Goal: Task Accomplishment & Management: Use online tool/utility

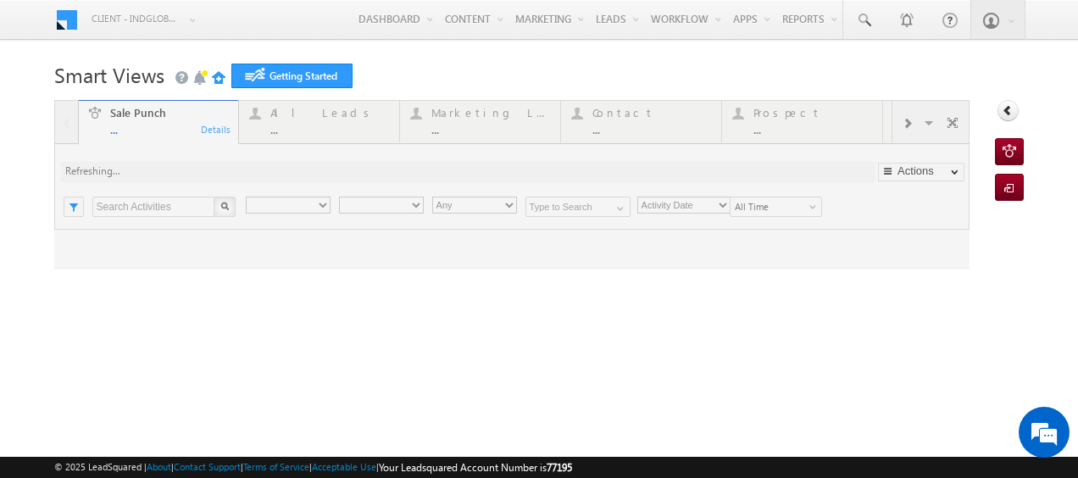
type input "Any Owner"
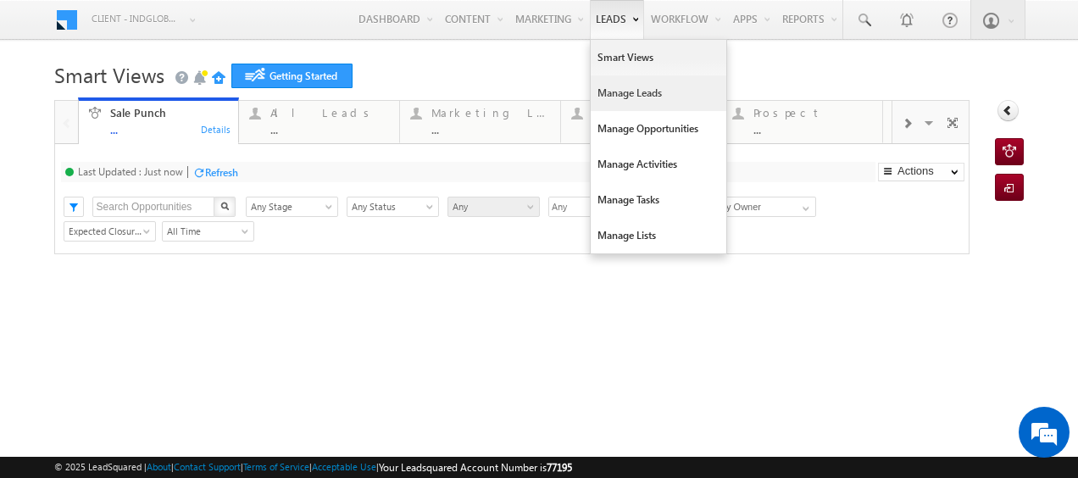
click at [620, 91] on link "Manage Leads" at bounding box center [659, 93] width 136 height 36
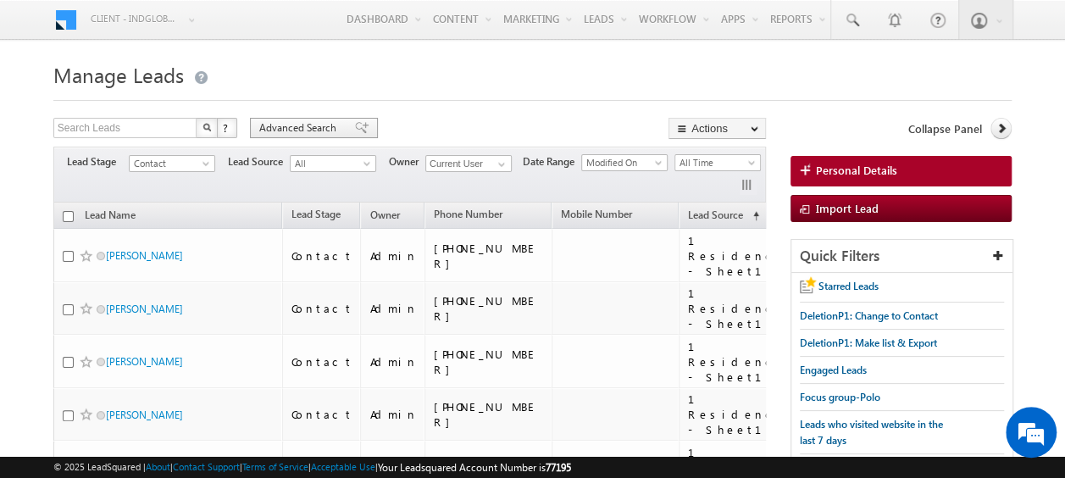
click at [290, 126] on span "Advanced Search" at bounding box center [300, 127] width 82 height 15
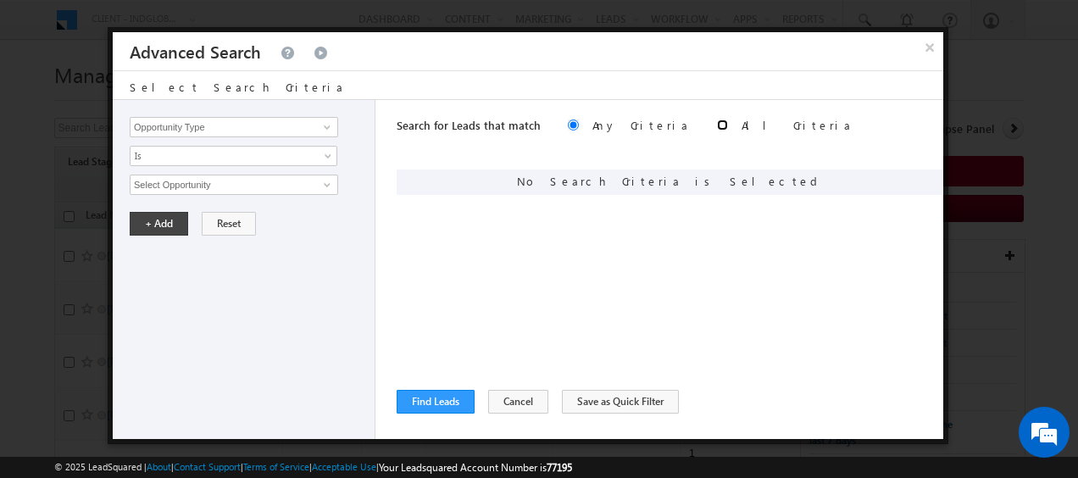
click at [717, 128] on input "radio" at bounding box center [722, 124] width 11 height 11
radio input "true"
click at [319, 129] on link at bounding box center [324, 127] width 21 height 17
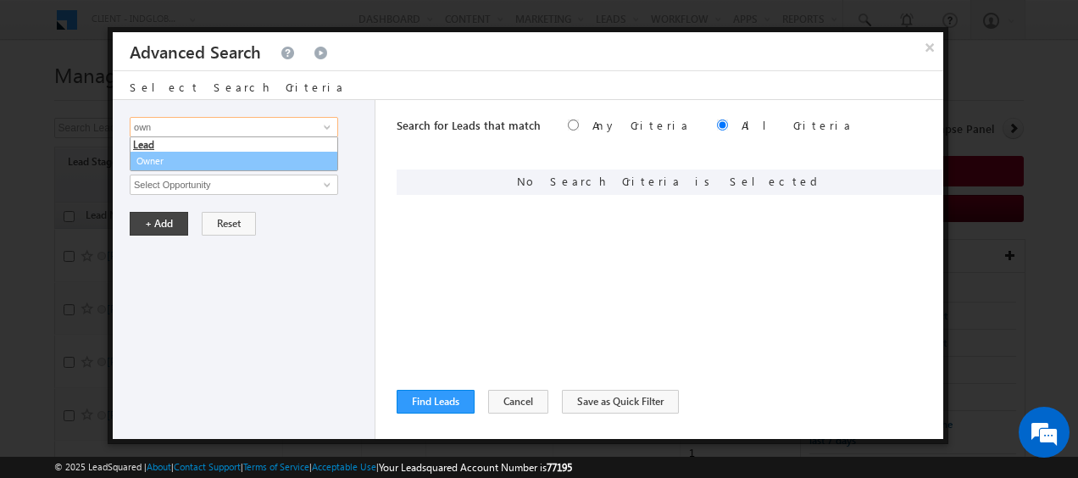
click at [188, 164] on link "Owner" at bounding box center [234, 161] width 208 height 19
type input "Owner"
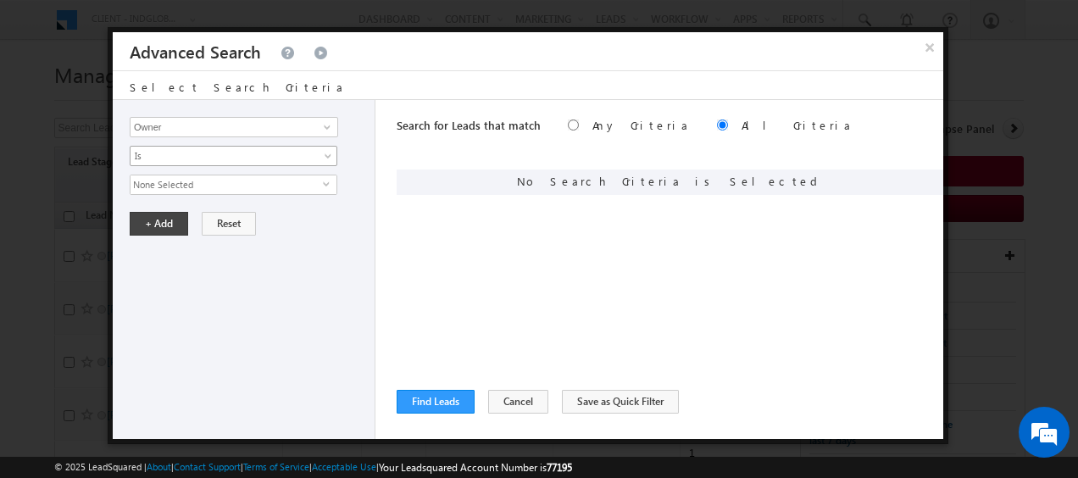
click at [325, 161] on span at bounding box center [330, 160] width 14 height 14
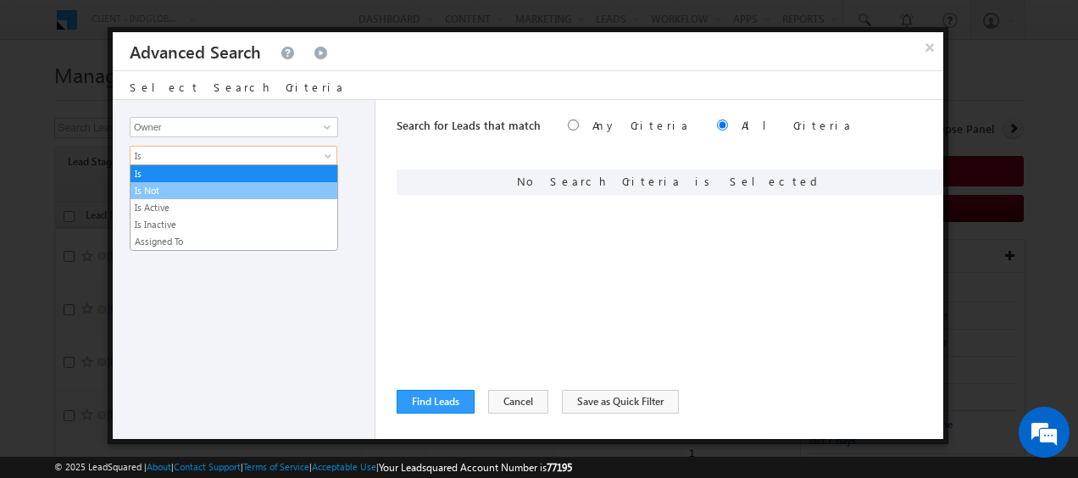
click at [157, 190] on link "Is Not" at bounding box center [234, 190] width 207 height 15
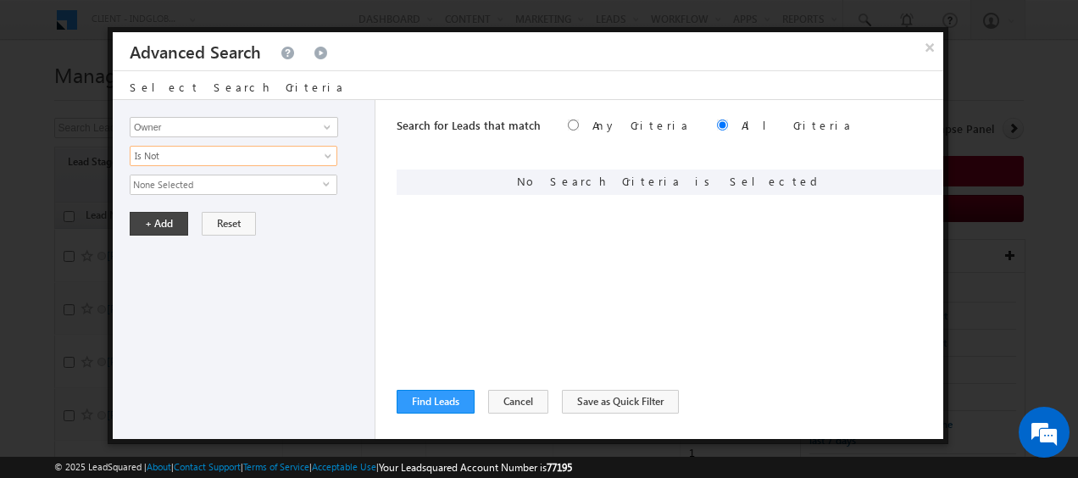
click at [325, 184] on span "select" at bounding box center [330, 184] width 14 height 8
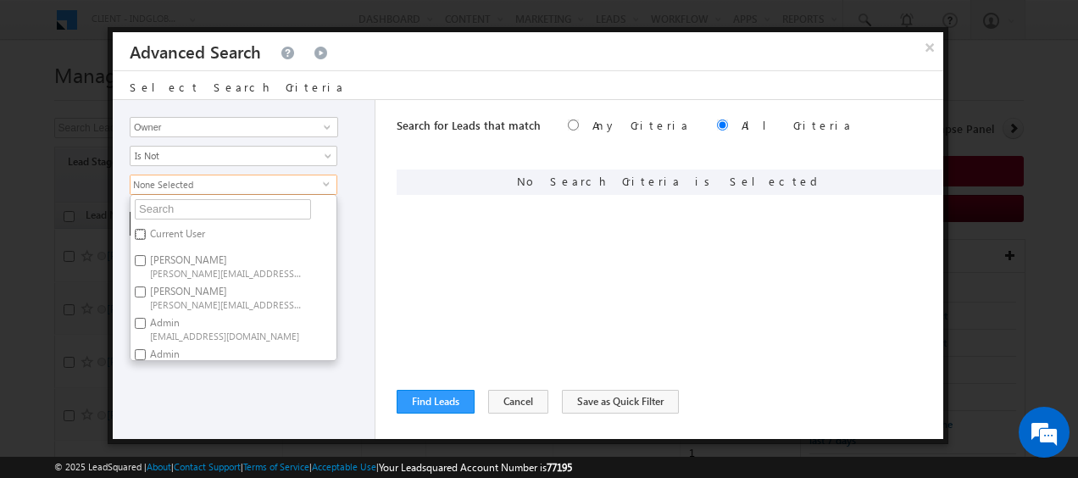
click at [141, 233] on input "Current User" at bounding box center [140, 234] width 11 height 11
checkbox input "true"
click at [345, 242] on div "Opportunity Type Lead Activity Task Sales Group Prospect Id Address 1 Address 2…" at bounding box center [244, 269] width 263 height 339
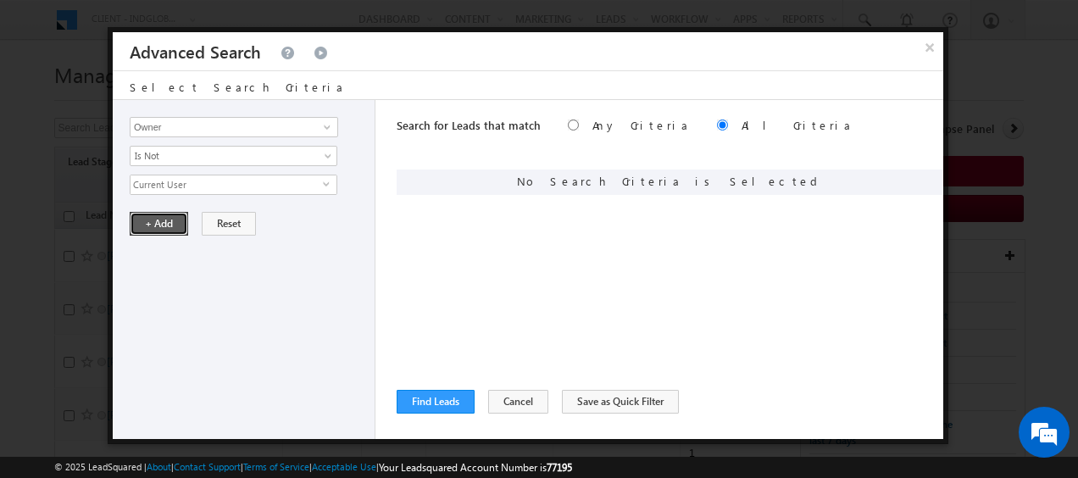
click at [152, 224] on button "+ Add" at bounding box center [159, 224] width 58 height 24
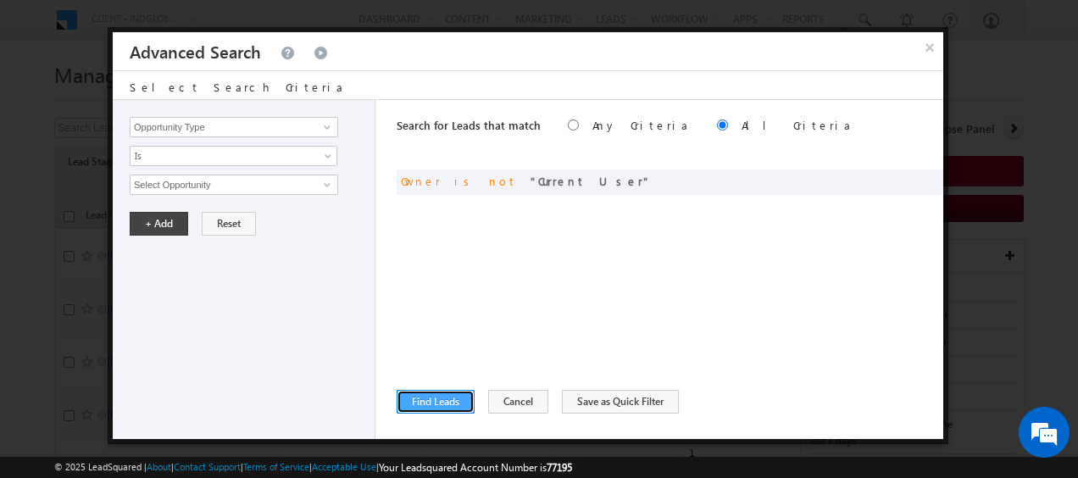
click at [438, 403] on button "Find Leads" at bounding box center [436, 402] width 78 height 24
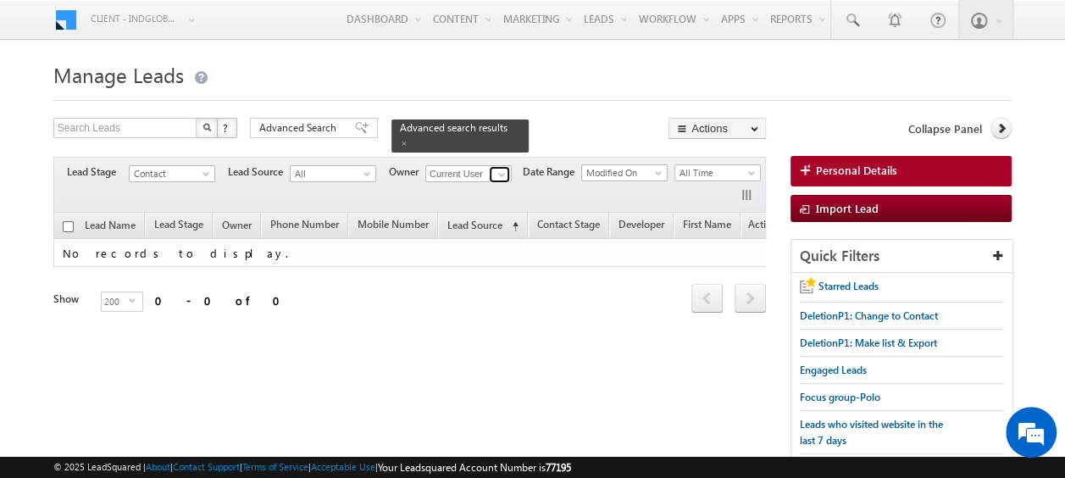
click at [503, 168] on span at bounding box center [502, 175] width 14 height 14
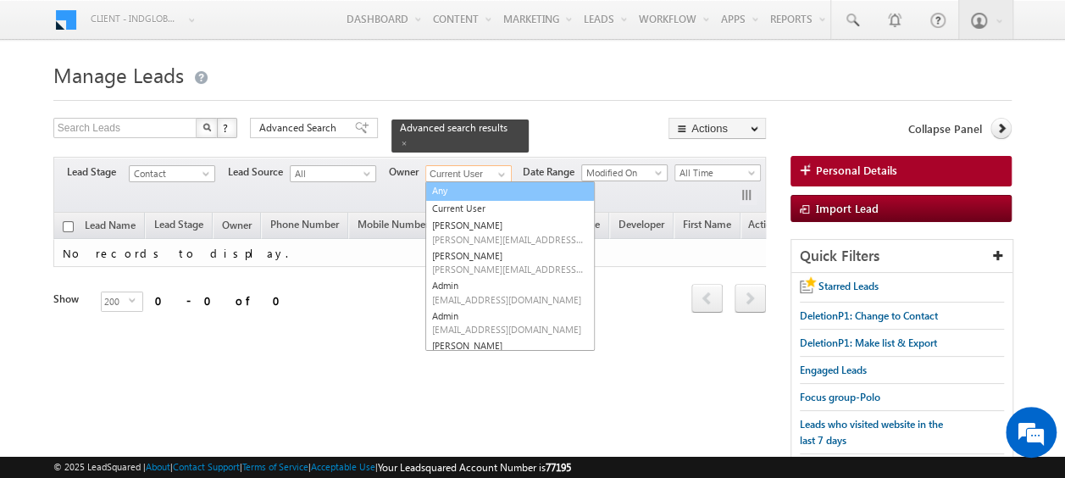
click at [452, 181] on link "Any" at bounding box center [510, 190] width 170 height 19
type input "Any"
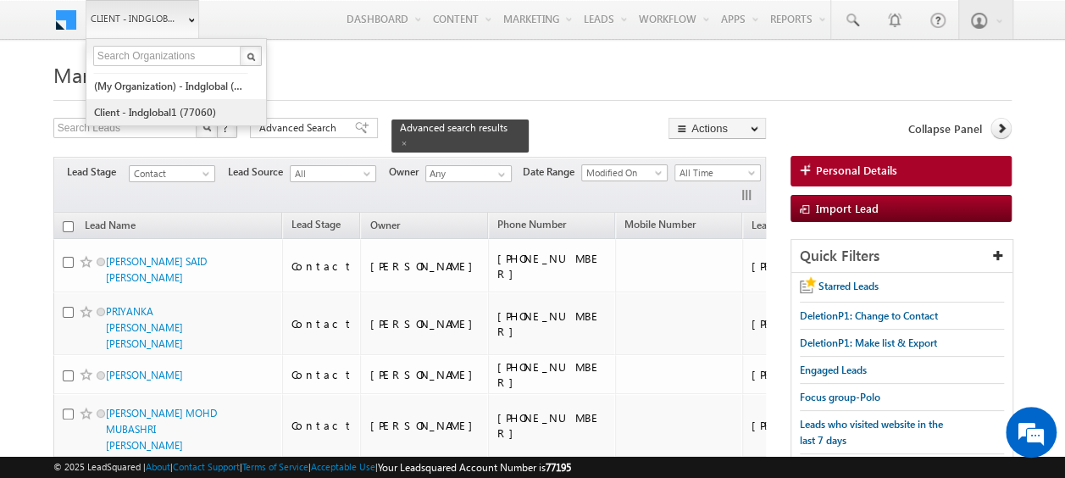
click at [161, 111] on link "Client - indglobal1 (77060)" at bounding box center [170, 112] width 155 height 26
